Goal: Task Accomplishment & Management: Use online tool/utility

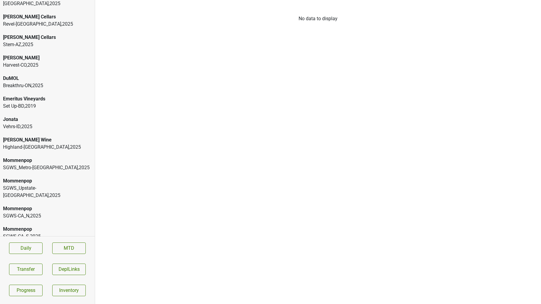
scroll to position [43, 0]
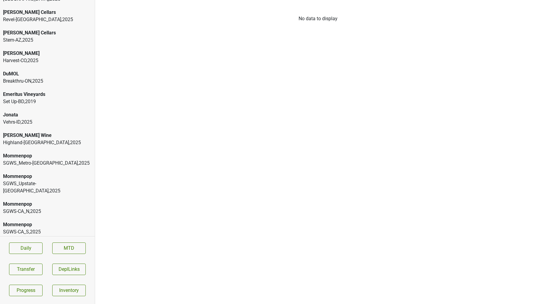
click at [83, 198] on div "Mommenpop SGWS-CA_N , 2025" at bounding box center [47, 208] width 95 height 21
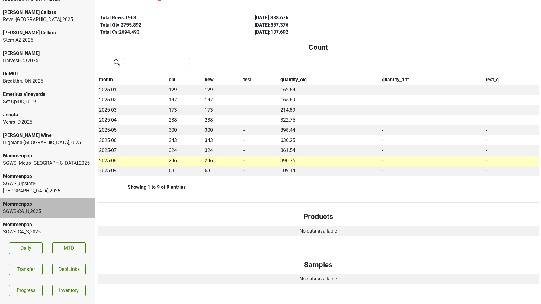
scroll to position [96, 0]
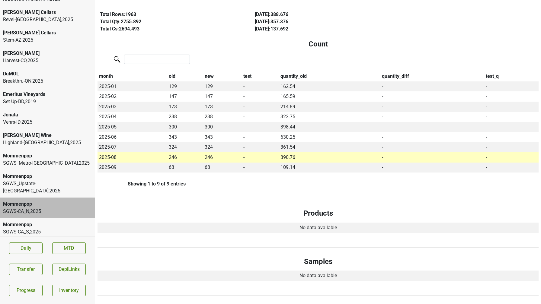
click at [67, 229] on div "SGWS-CA_S , 2025" at bounding box center [47, 232] width 89 height 7
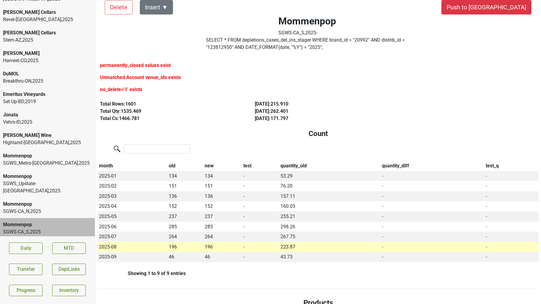
scroll to position [14, 0]
click at [59, 208] on div "SGWS-CA_N , 2025" at bounding box center [47, 211] width 89 height 7
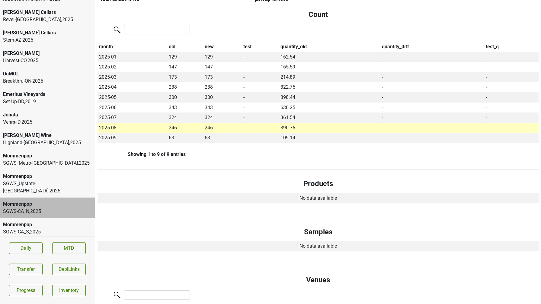
scroll to position [0, 0]
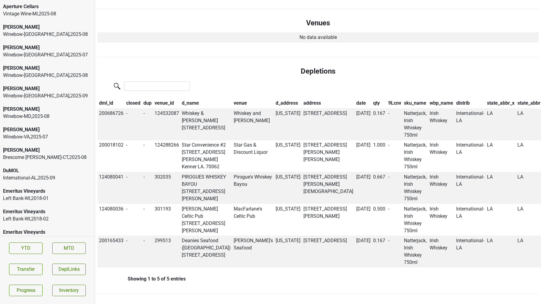
click at [37, 10] on div "Aperture Cellars" at bounding box center [47, 6] width 89 height 7
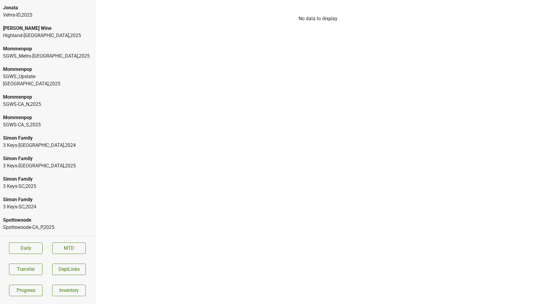
scroll to position [154, 0]
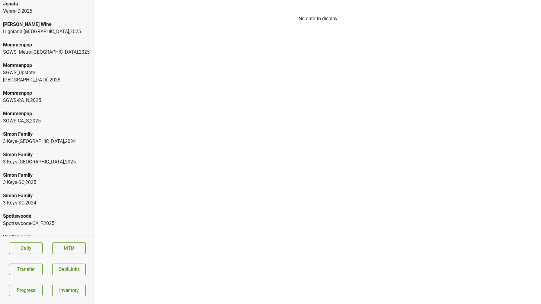
click at [41, 241] on div "Spottswoode-CA_S , 2025" at bounding box center [47, 244] width 89 height 7
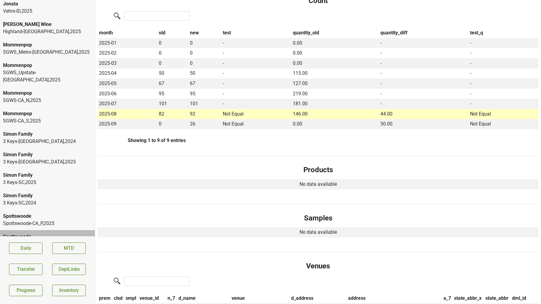
scroll to position [139, 0]
click at [33, 230] on div "Spottswoode Spottswoode-CA_S , 2025" at bounding box center [47, 240] width 95 height 21
click at [34, 220] on div "Spottswoode-CA_P , 2025" at bounding box center [47, 223] width 89 height 7
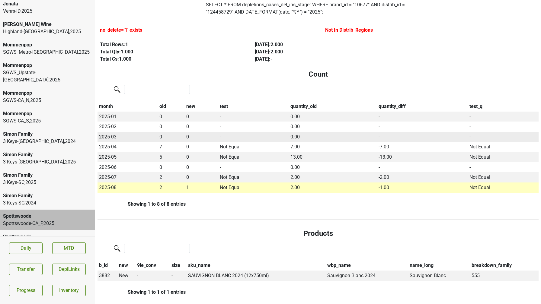
scroll to position [50, 0]
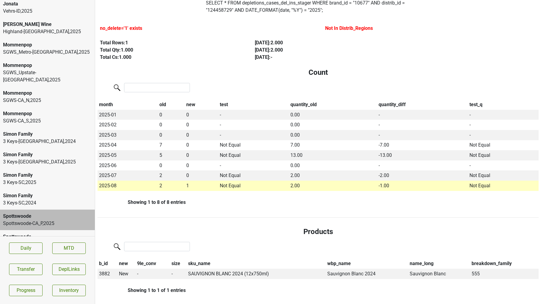
click at [41, 200] on div "3 Keys-[GEOGRAPHIC_DATA] , 2024" at bounding box center [47, 203] width 89 height 7
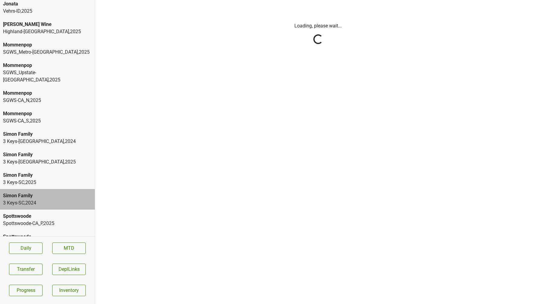
scroll to position [0, 0]
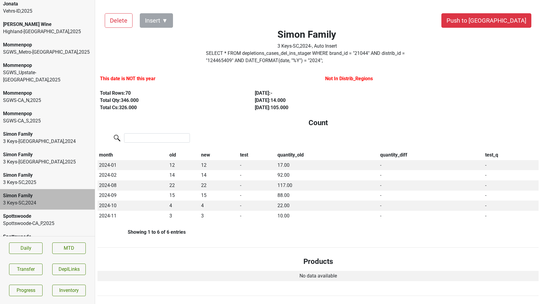
click at [27, 117] on div "SGWS-CA_S , 2025" at bounding box center [47, 120] width 89 height 7
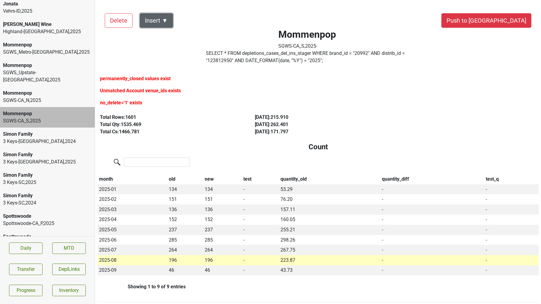
click at [164, 25] on button "Insert ▼" at bounding box center [156, 20] width 33 height 14
click at [163, 37] on div "Auto Insert" at bounding box center [167, 37] width 54 height 15
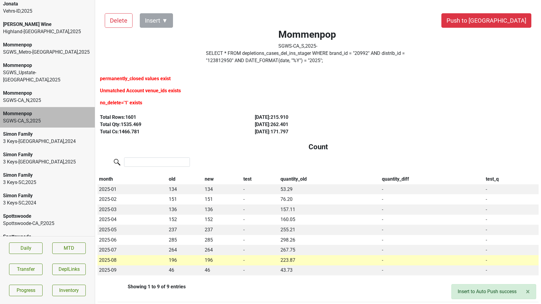
click at [60, 97] on div "SGWS-CA_N , 2025" at bounding box center [47, 100] width 89 height 7
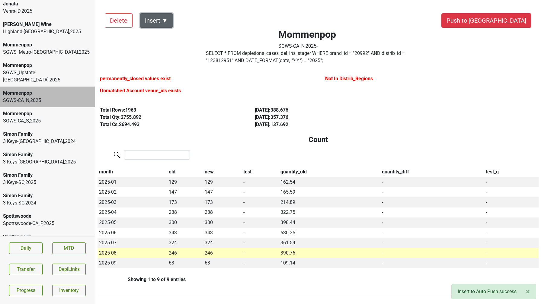
click at [169, 26] on button "Insert ▼" at bounding box center [156, 20] width 33 height 14
click at [171, 37] on div "Auto Insert" at bounding box center [167, 37] width 54 height 15
click at [71, 69] on div "SGWS_Upstate-NY , 2025" at bounding box center [47, 76] width 89 height 14
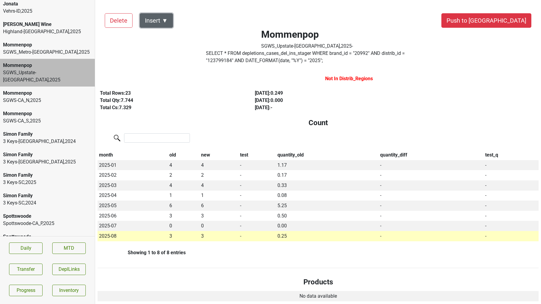
click at [164, 18] on button "Insert ▼" at bounding box center [156, 20] width 33 height 14
click at [160, 36] on div "Auto Insert" at bounding box center [167, 37] width 54 height 15
click at [64, 49] on div "SGWS_Metro-NY , 2025" at bounding box center [47, 52] width 89 height 7
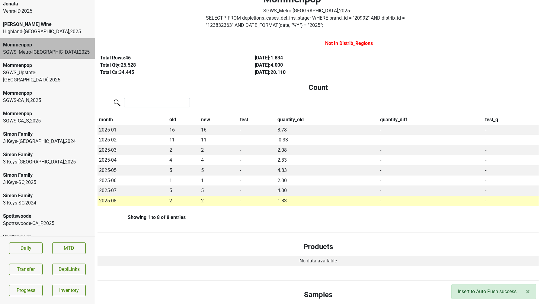
scroll to position [24, 0]
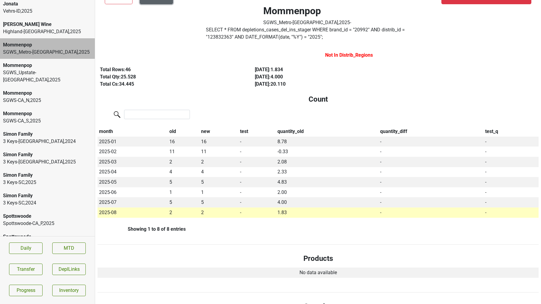
click at [165, 14] on div "Auto Insert" at bounding box center [167, 13] width 54 height 15
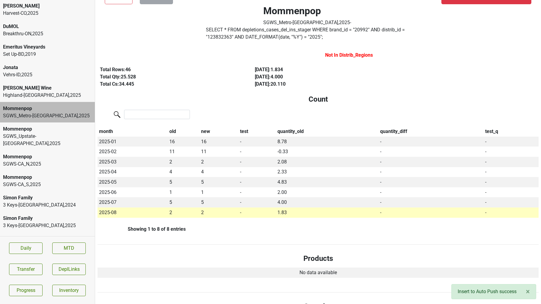
scroll to position [89, 0]
click at [29, 86] on div "[PERSON_NAME] Wine" at bounding box center [47, 89] width 89 height 7
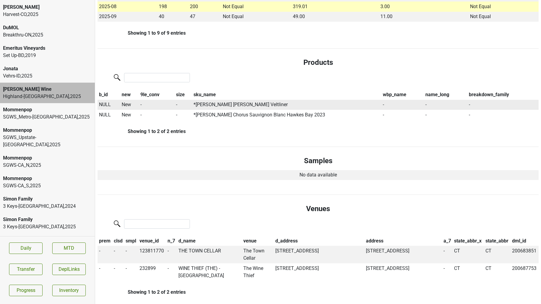
scroll to position [0, 0]
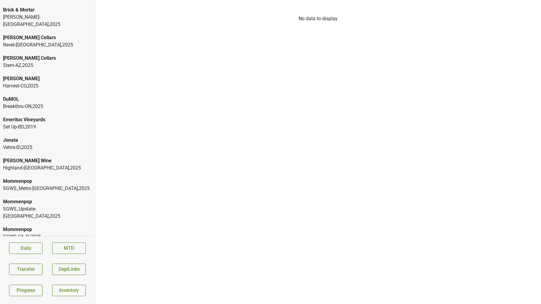
scroll to position [18, 0]
click at [40, 157] on div "[PERSON_NAME] Wine" at bounding box center [47, 160] width 89 height 7
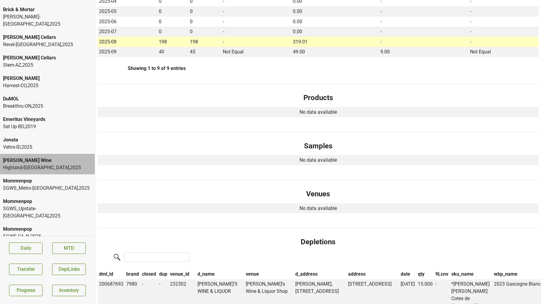
scroll to position [198, 0]
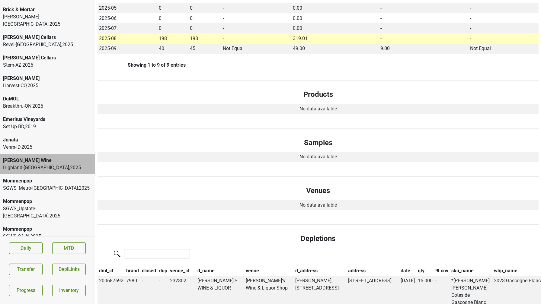
click at [57, 136] on div "Jonata" at bounding box center [47, 139] width 89 height 7
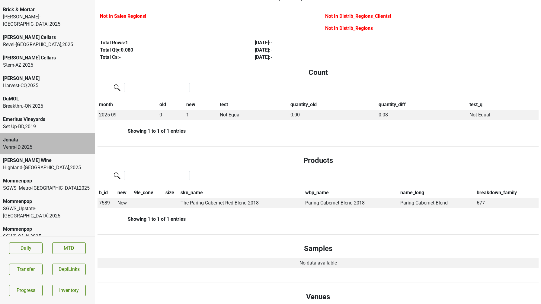
scroll to position [0, 0]
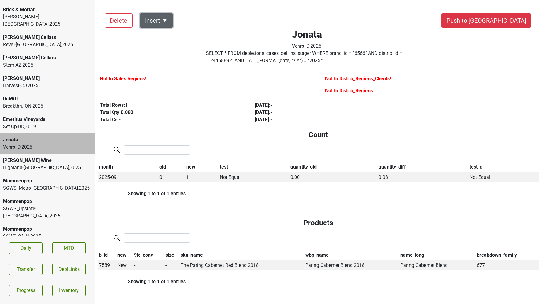
click at [164, 24] on button "Insert ▼" at bounding box center [156, 20] width 33 height 14
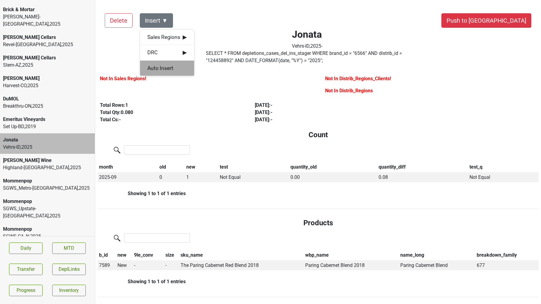
click at [166, 66] on div "Auto Insert" at bounding box center [167, 68] width 54 height 15
click at [53, 103] on div "Breakthru-ON , 2025" at bounding box center [47, 106] width 89 height 7
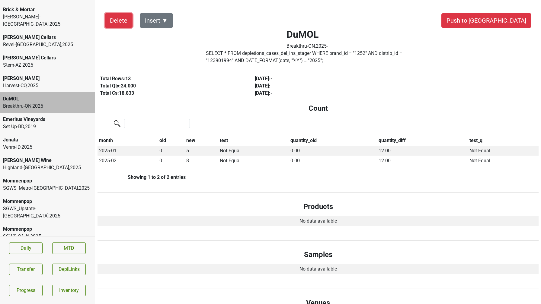
click at [124, 22] on button "Delete" at bounding box center [119, 20] width 28 height 14
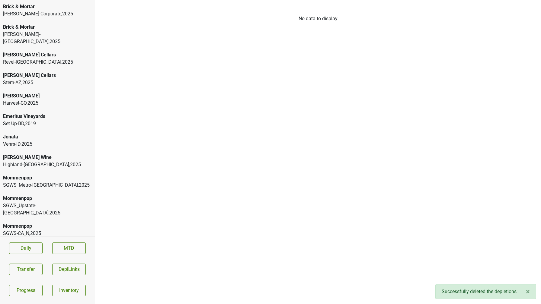
click at [36, 10] on div "Kellogg-Corporate , 2025" at bounding box center [47, 13] width 89 height 7
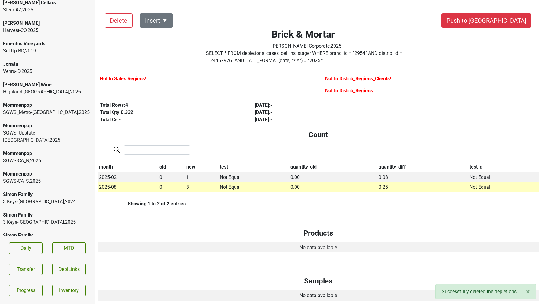
scroll to position [133, 0]
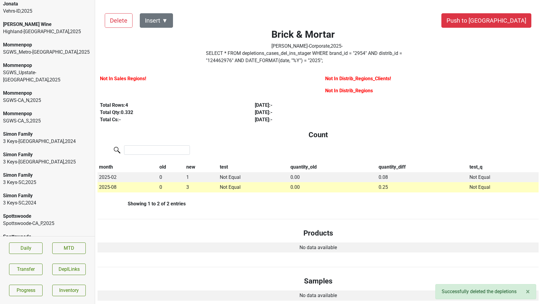
click at [24, 241] on div "Spottswoode-CA_S , 2025" at bounding box center [47, 244] width 89 height 7
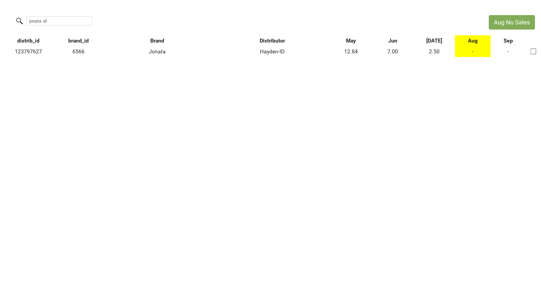
type input "jonata -id"
